Goal: Task Accomplishment & Management: Manage account settings

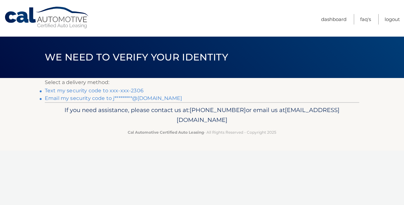
click at [154, 100] on link "Email my security code to j*********@[DOMAIN_NAME]" at bounding box center [113, 98] width 137 height 6
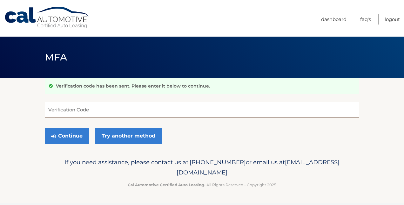
click at [146, 104] on input "Verification Code" at bounding box center [202, 110] width 315 height 16
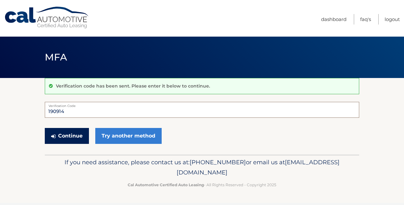
type input "190914"
click at [76, 131] on button "Continue" at bounding box center [67, 136] width 44 height 16
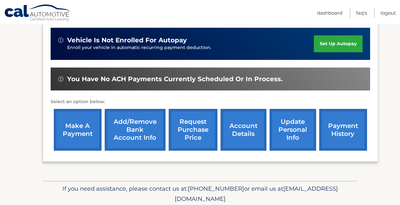
scroll to position [159, 0]
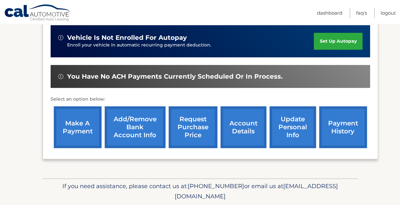
click at [73, 118] on link "make a payment" at bounding box center [78, 127] width 48 height 42
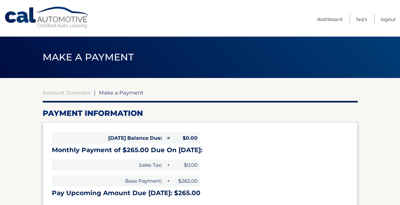
select select "NDdlZmMzZTctMTE4NS00ZTdmLWFkMGMtOTU5NjNhYjNiYmZi"
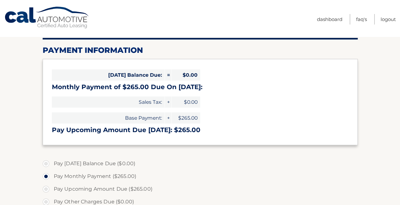
scroll to position [64, 0]
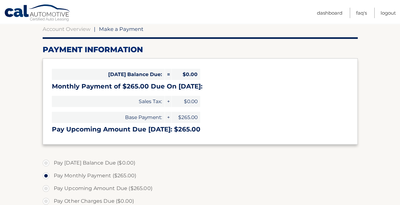
click at [236, 164] on label "Pay [DATE] Balance Due ($0.00)" at bounding box center [200, 162] width 315 height 13
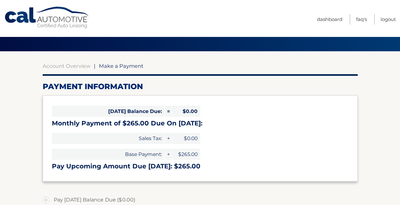
scroll to position [0, 0]
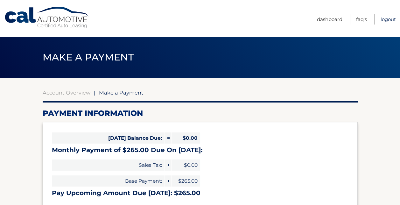
click at [387, 19] on link "Logout" at bounding box center [387, 19] width 15 height 10
